Goal: Complete application form

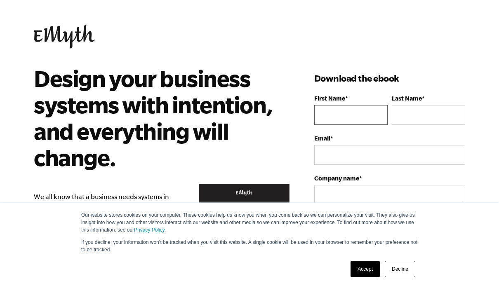
click at [363, 115] on input "First Name *" at bounding box center [350, 115] width 73 height 20
type input "[PERSON_NAME]"
type input "4195099624"
type input "[EMAIL_ADDRESS][DOMAIN_NAME]"
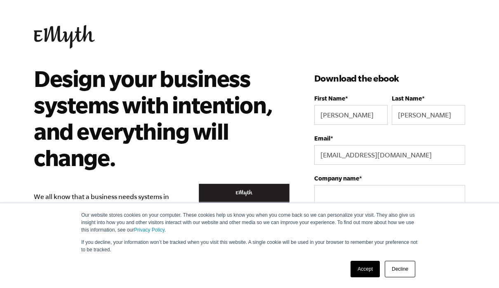
select select
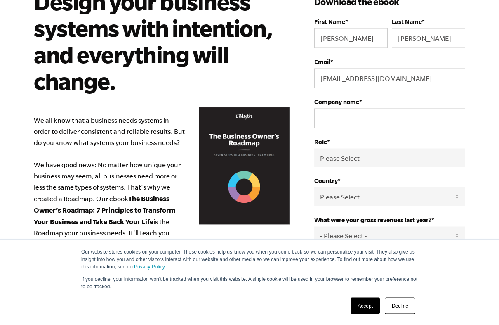
scroll to position [88, 0]
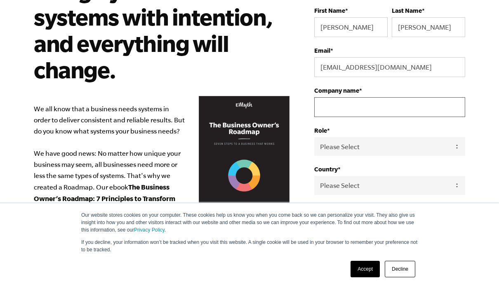
click at [382, 108] on input "Company name *" at bounding box center [389, 107] width 151 height 20
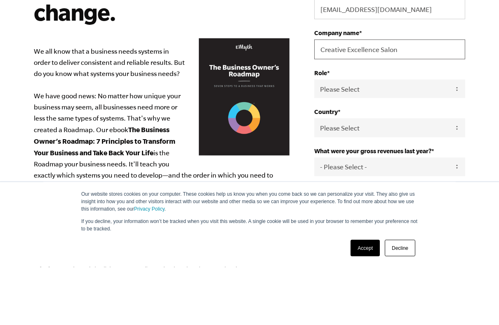
type input "Creative Excellence Salon"
click at [441, 137] on select "Please Select Owner Partner / Co-Owner Executive Employee / Other" at bounding box center [389, 146] width 151 height 19
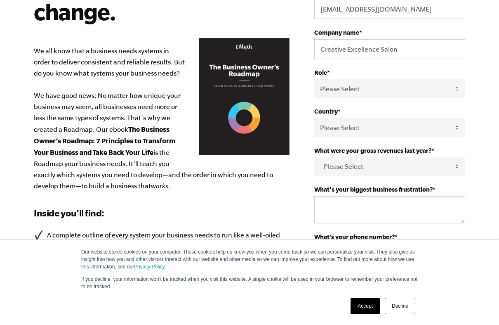
select select "Owner"
click at [446, 132] on select "Please Select [GEOGRAPHIC_DATA] [GEOGRAPHIC_DATA] [GEOGRAPHIC_DATA] [GEOGRAPHIC…" at bounding box center [389, 127] width 151 height 19
select select "[GEOGRAPHIC_DATA]"
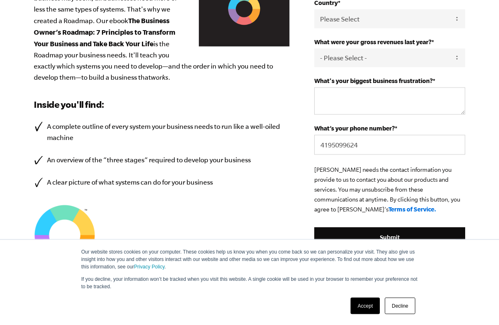
scroll to position [256, 0]
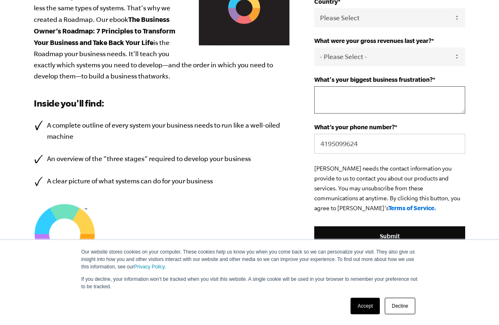
click at [436, 103] on textarea "What's your biggest business frustration? *" at bounding box center [389, 99] width 151 height 27
type textarea "Motivati"
type textarea "Retail"
click at [453, 64] on select "- Please Select - 0-75K 76-150K 151-275K 276-500K 501-750K 751-1M 1-2.5M 2.5-5M…" at bounding box center [389, 56] width 151 height 19
select select "151-275K"
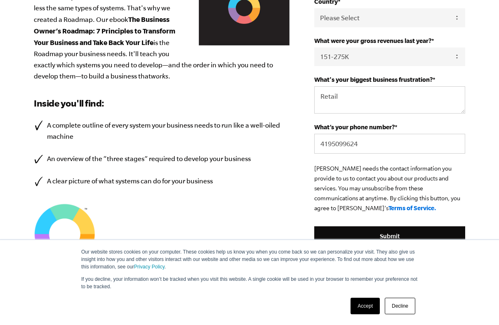
click at [367, 288] on link "Accept" at bounding box center [365, 306] width 29 height 17
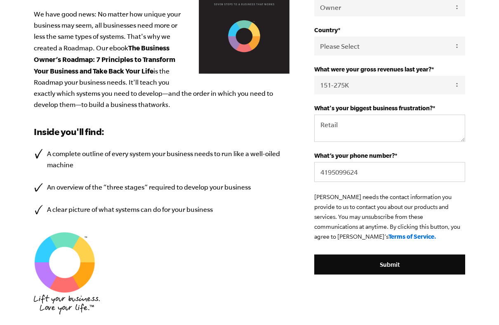
scroll to position [234, 0]
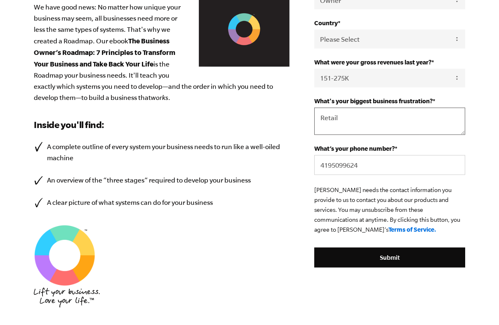
click at [351, 123] on textarea "Retail" at bounding box center [389, 121] width 151 height 27
type textarea "Retail, social media posting, marketing"
click at [390, 265] on input "Submit" at bounding box center [389, 258] width 151 height 20
